Goal: Information Seeking & Learning: Learn about a topic

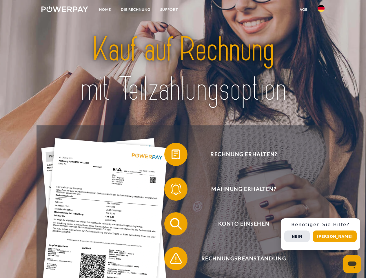
click at [65, 10] on img at bounding box center [64, 9] width 47 height 6
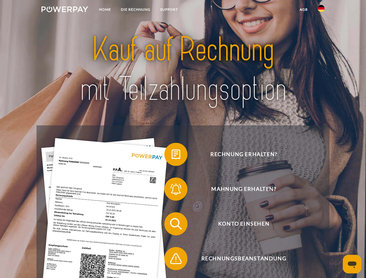
click at [321, 10] on img at bounding box center [321, 8] width 7 height 7
click at [304, 10] on link "agb" at bounding box center [304, 9] width 18 height 10
click at [172, 156] on span at bounding box center [167, 154] width 29 height 29
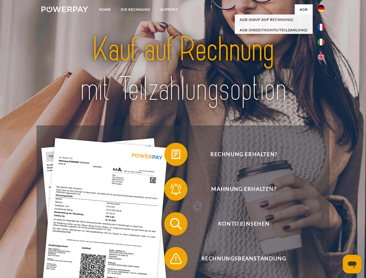
click at [172, 191] on span at bounding box center [167, 189] width 29 height 29
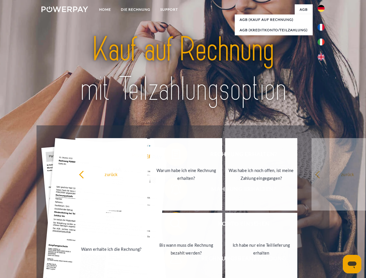
click at [172, 225] on link "Bis wann muss die Rechnung bezahlt werden?" at bounding box center [186, 249] width 72 height 72
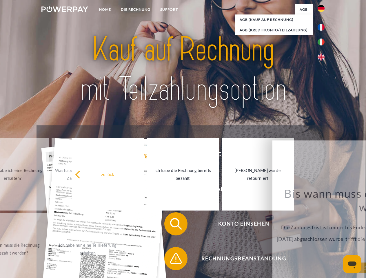
click at [172, 260] on span at bounding box center [167, 258] width 29 height 29
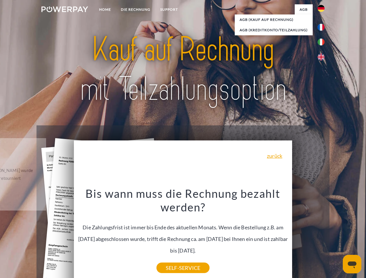
click at [323, 235] on div "Rechnung erhalten? Mahnung erhalten? Konto einsehen" at bounding box center [183, 242] width 293 height 232
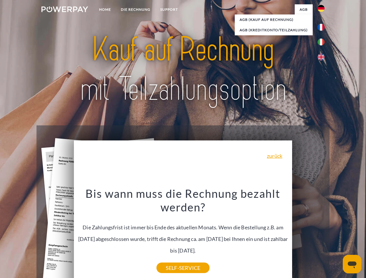
click at [309, 236] on span "Konto einsehen" at bounding box center [244, 224] width 142 height 23
click at [337, 237] on header "Home DIE RECHNUNG SUPPORT" at bounding box center [183, 200] width 366 height 400
